Goal: Information Seeking & Learning: Understand process/instructions

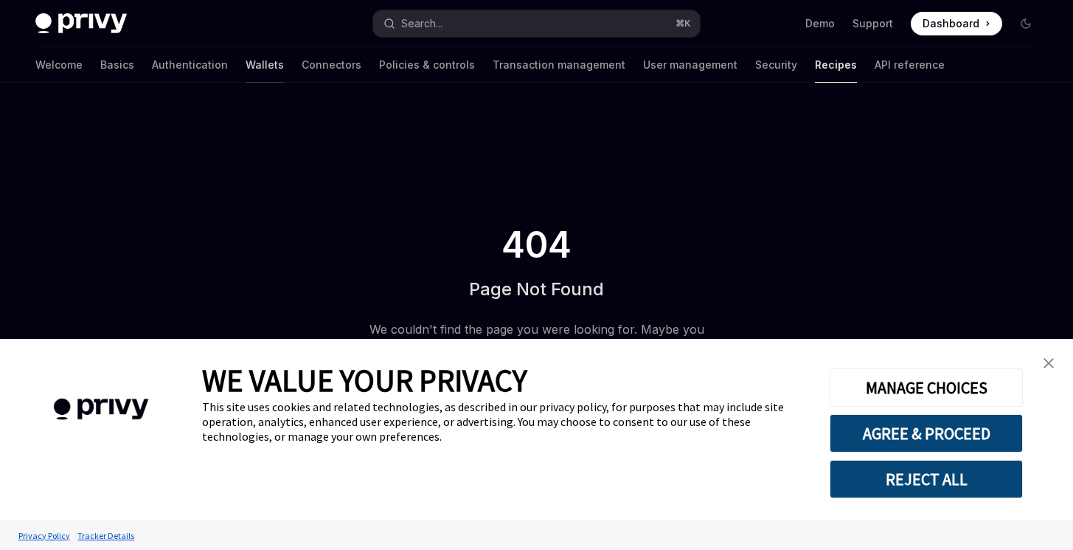
click at [246, 73] on link "Wallets" at bounding box center [265, 64] width 38 height 35
type textarea "*"
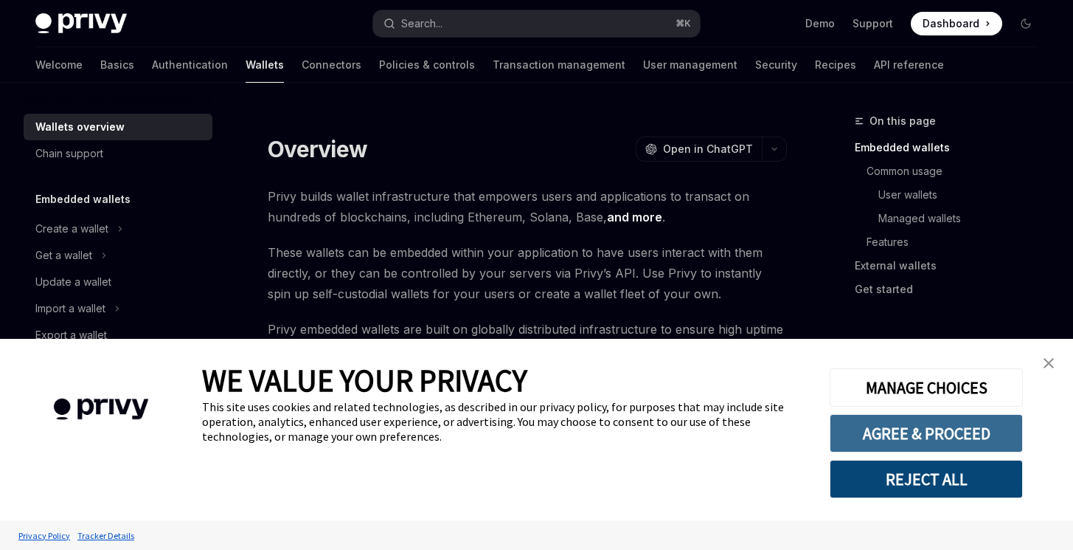
click at [941, 432] on button "AGREE & PROCEED" at bounding box center [926, 433] width 193 height 38
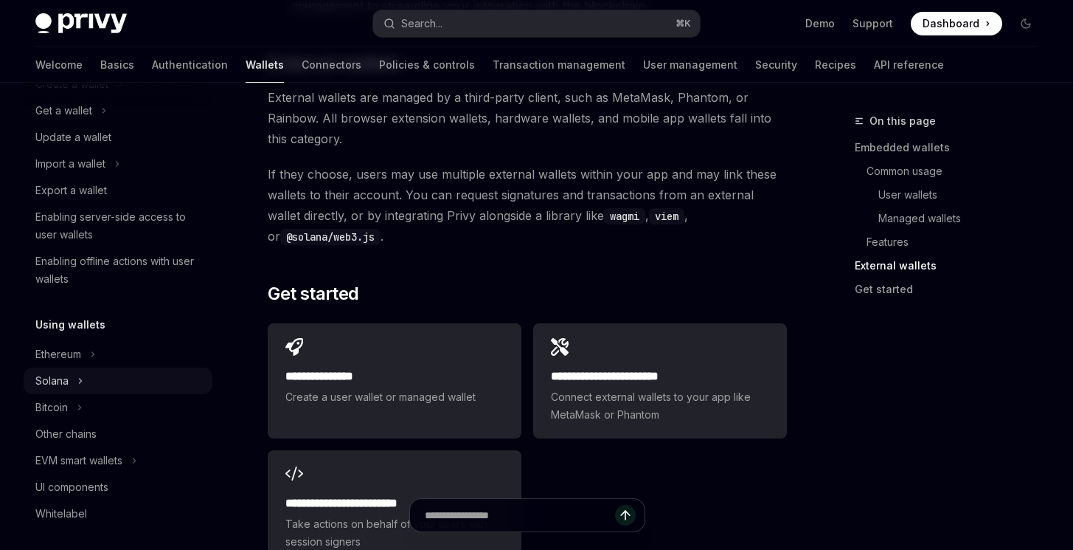
scroll to position [154, 0]
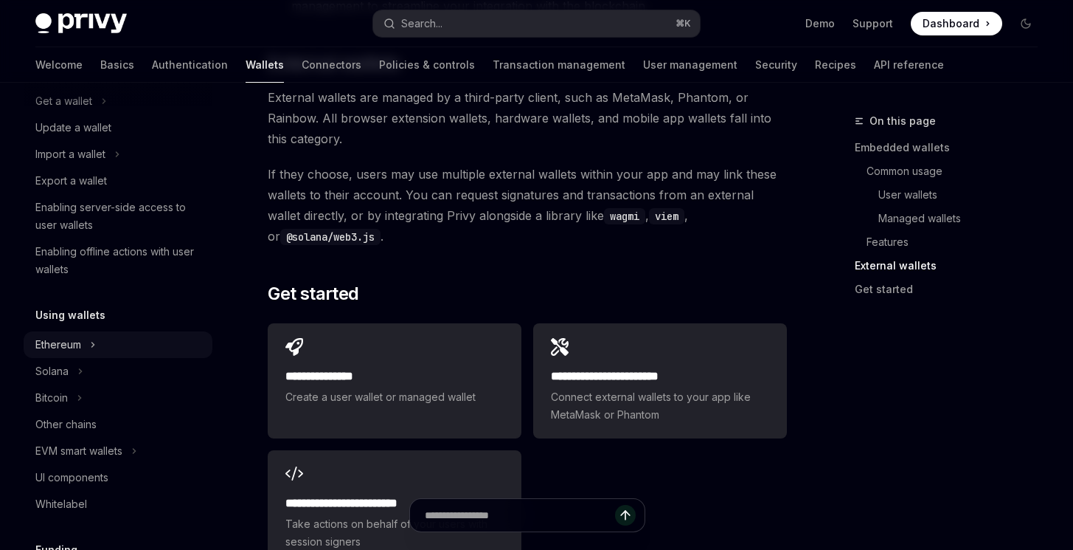
click at [97, 345] on div "Ethereum" at bounding box center [118, 344] width 189 height 27
type textarea "*"
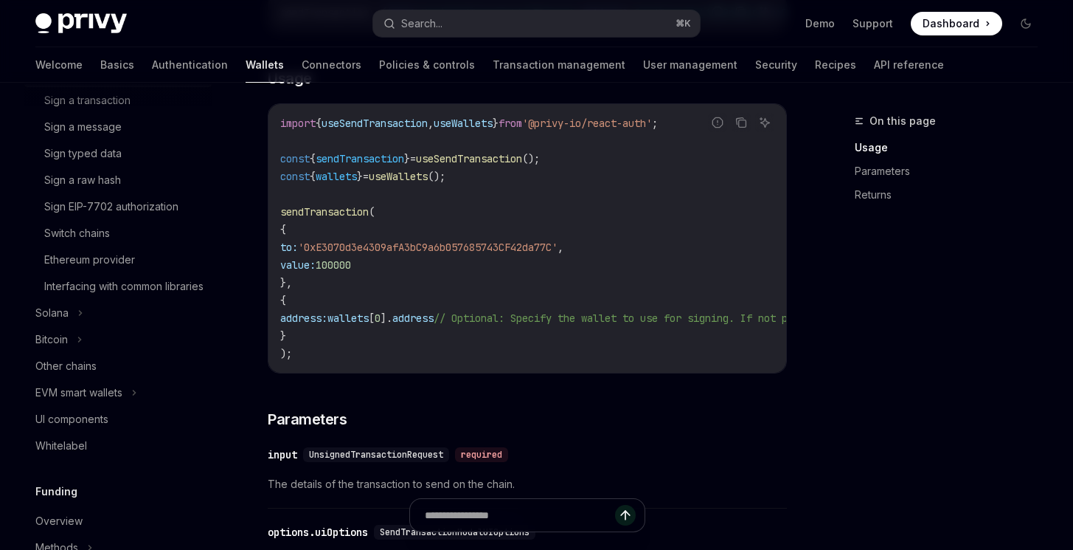
scroll to position [619, 0]
